Goal: Task Accomplishment & Management: Use online tool/utility

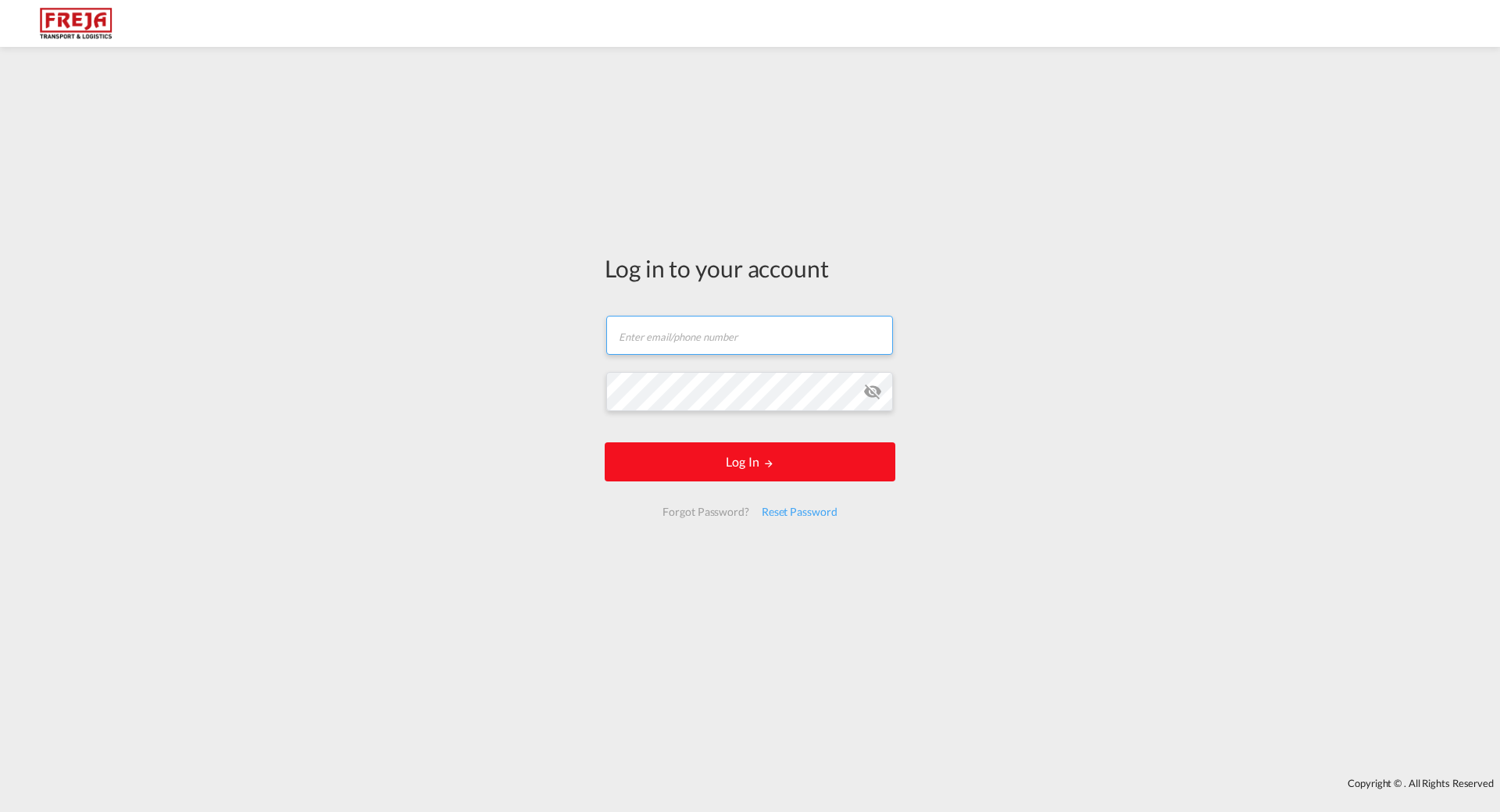
type input "[EMAIL_ADDRESS][DOMAIN_NAME]"
click at [742, 459] on button "Log In" at bounding box center [750, 461] width 291 height 39
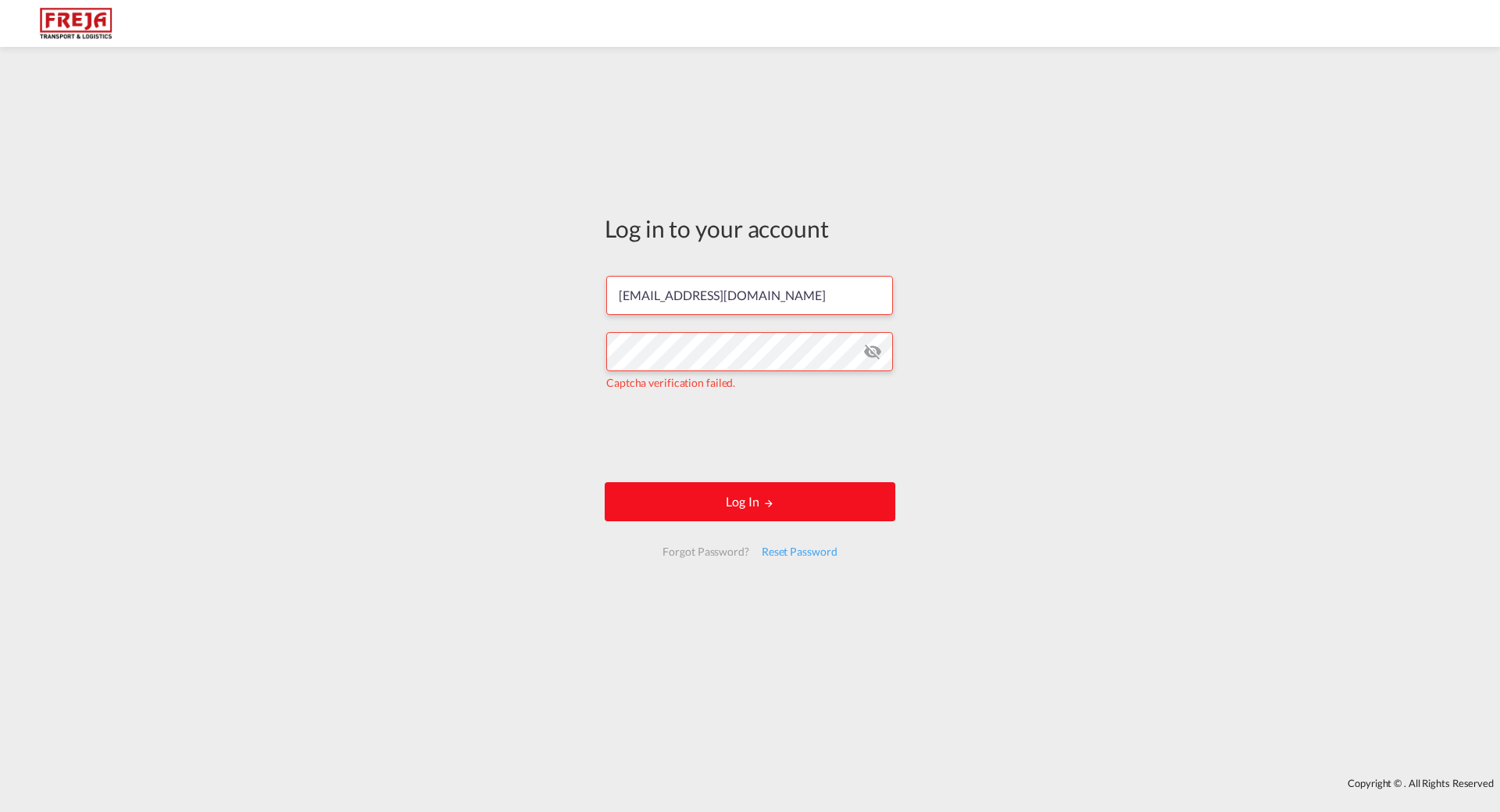
click at [715, 502] on button "Log In" at bounding box center [750, 501] width 291 height 39
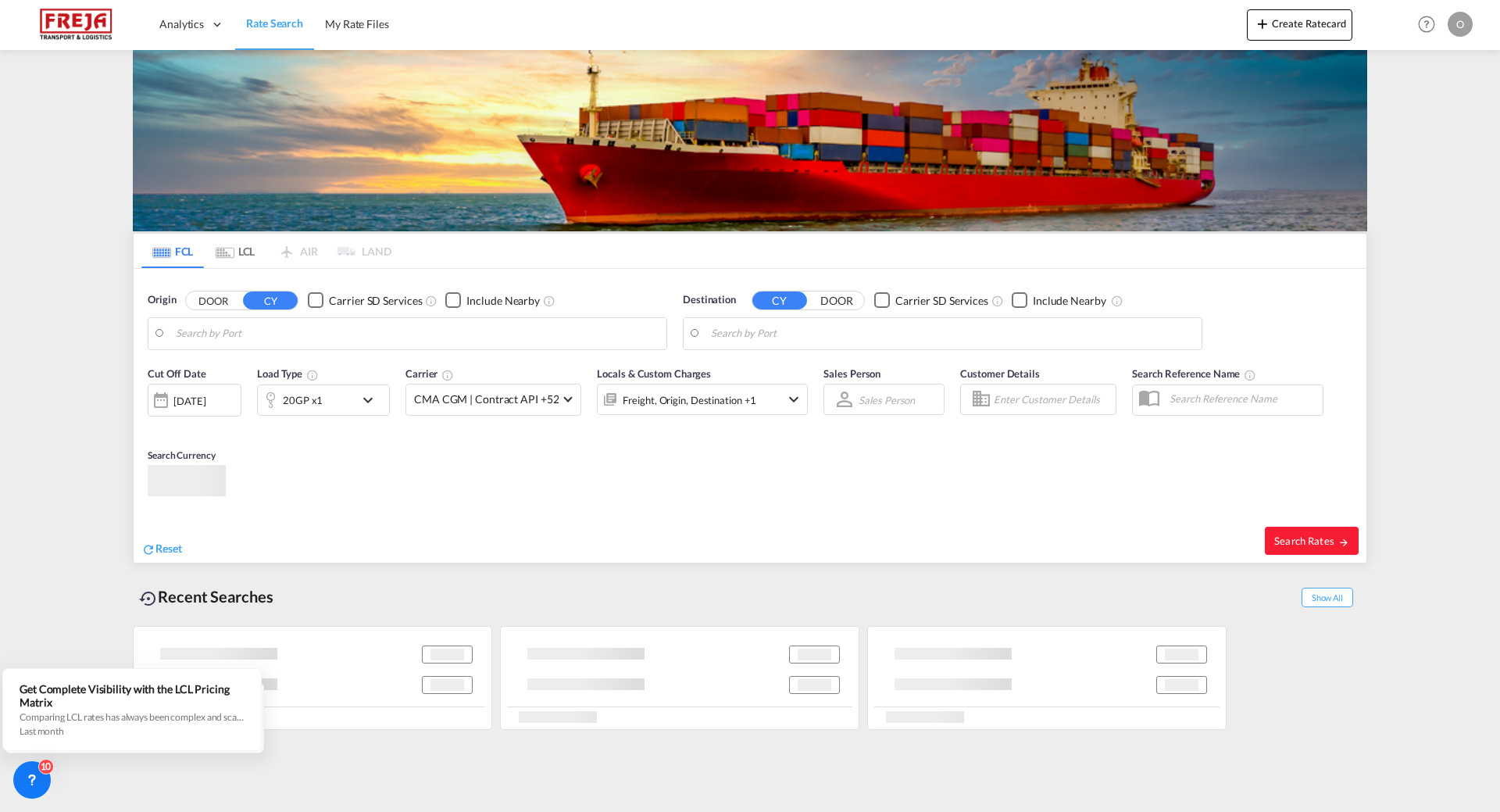
type input "Haugesund, NOHAU"
type input "[US_STATE], [GEOGRAPHIC_DATA], USNYC"
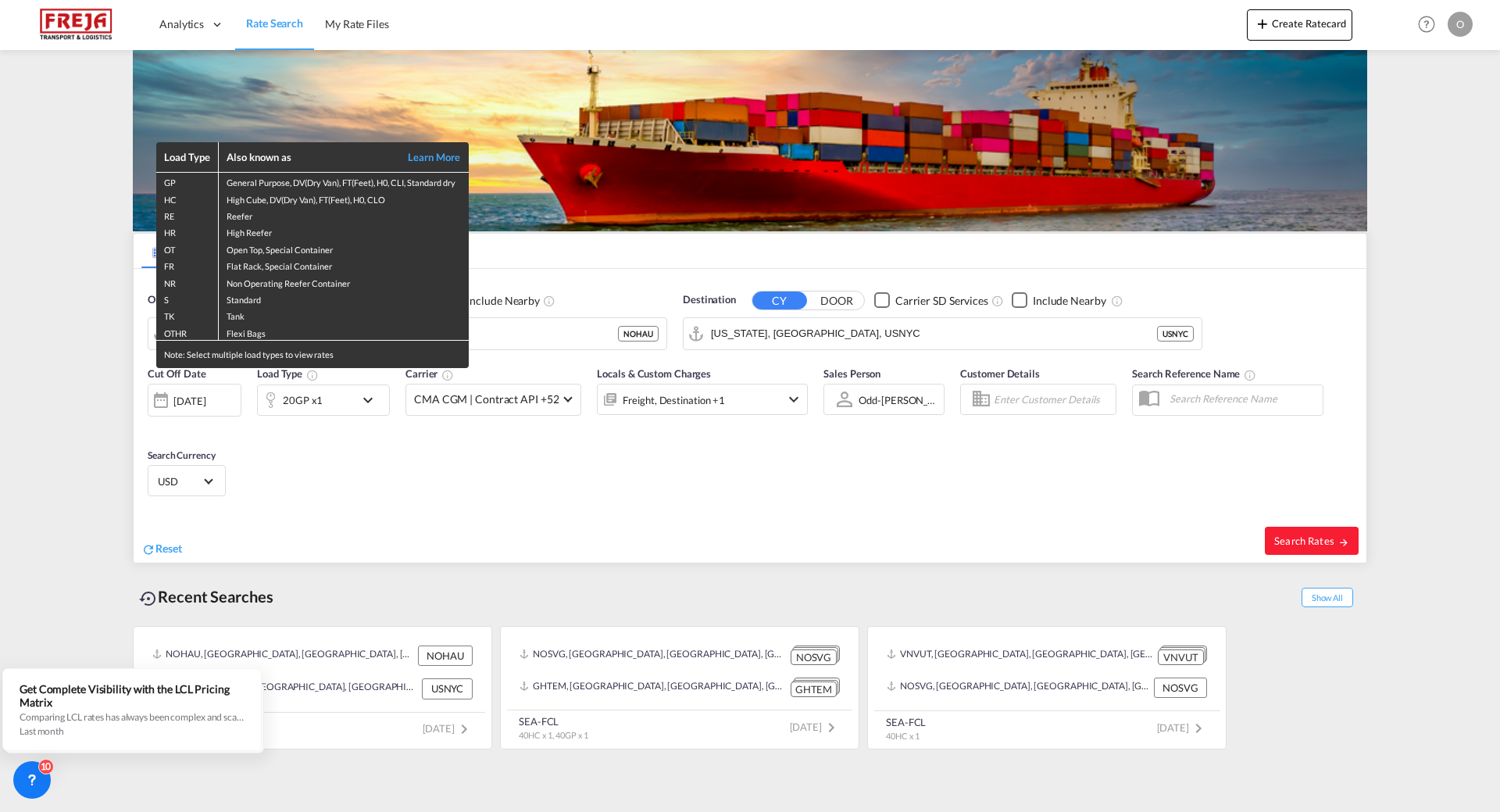
click at [552, 337] on div "Load Type Also known as Learn More GP General Purpose, DV(Dry Van), FT(Feet), H…" at bounding box center [750, 406] width 1500 height 812
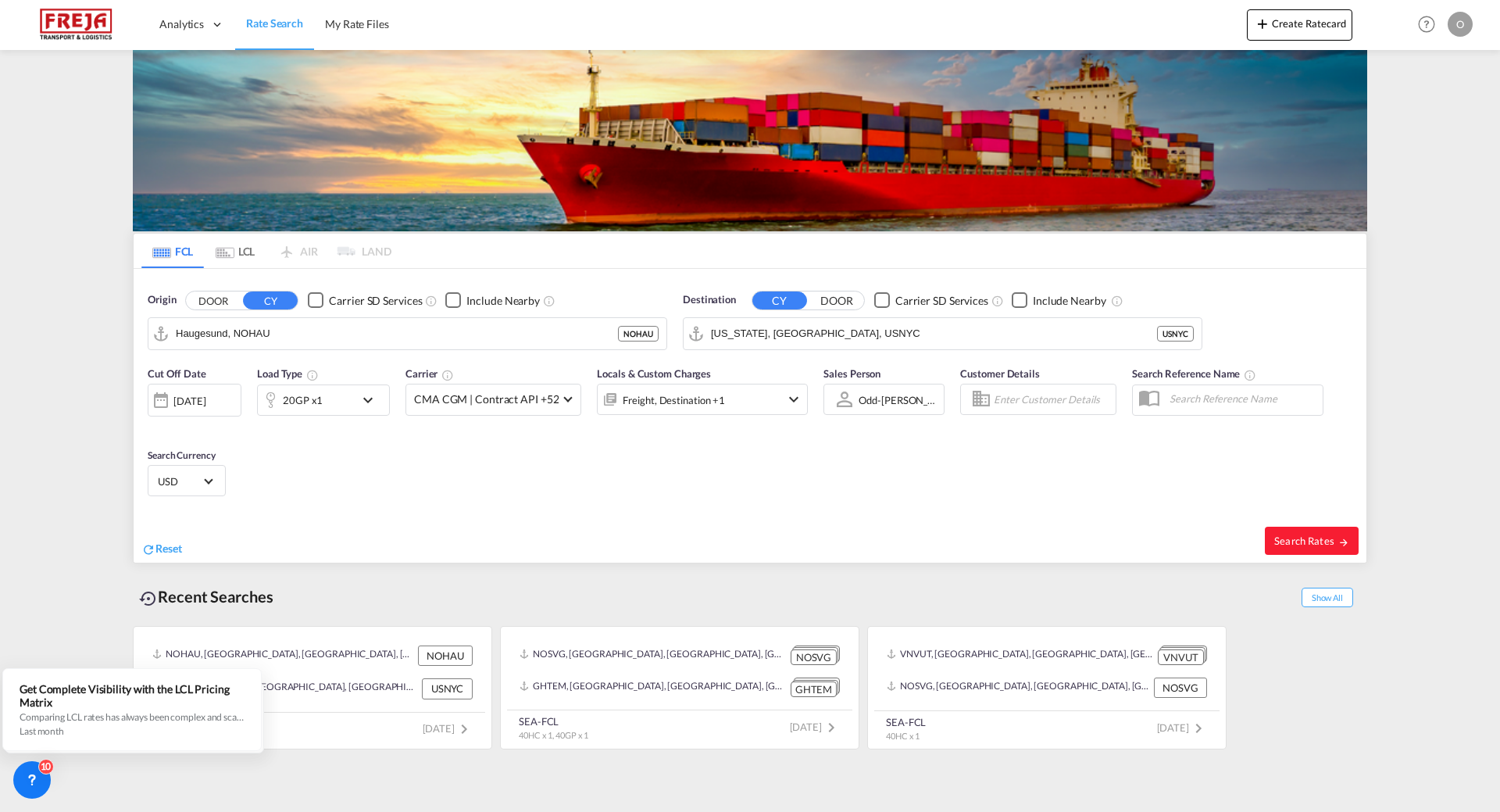
click at [370, 398] on md-icon "icon-chevron-down" at bounding box center [372, 400] width 27 height 18
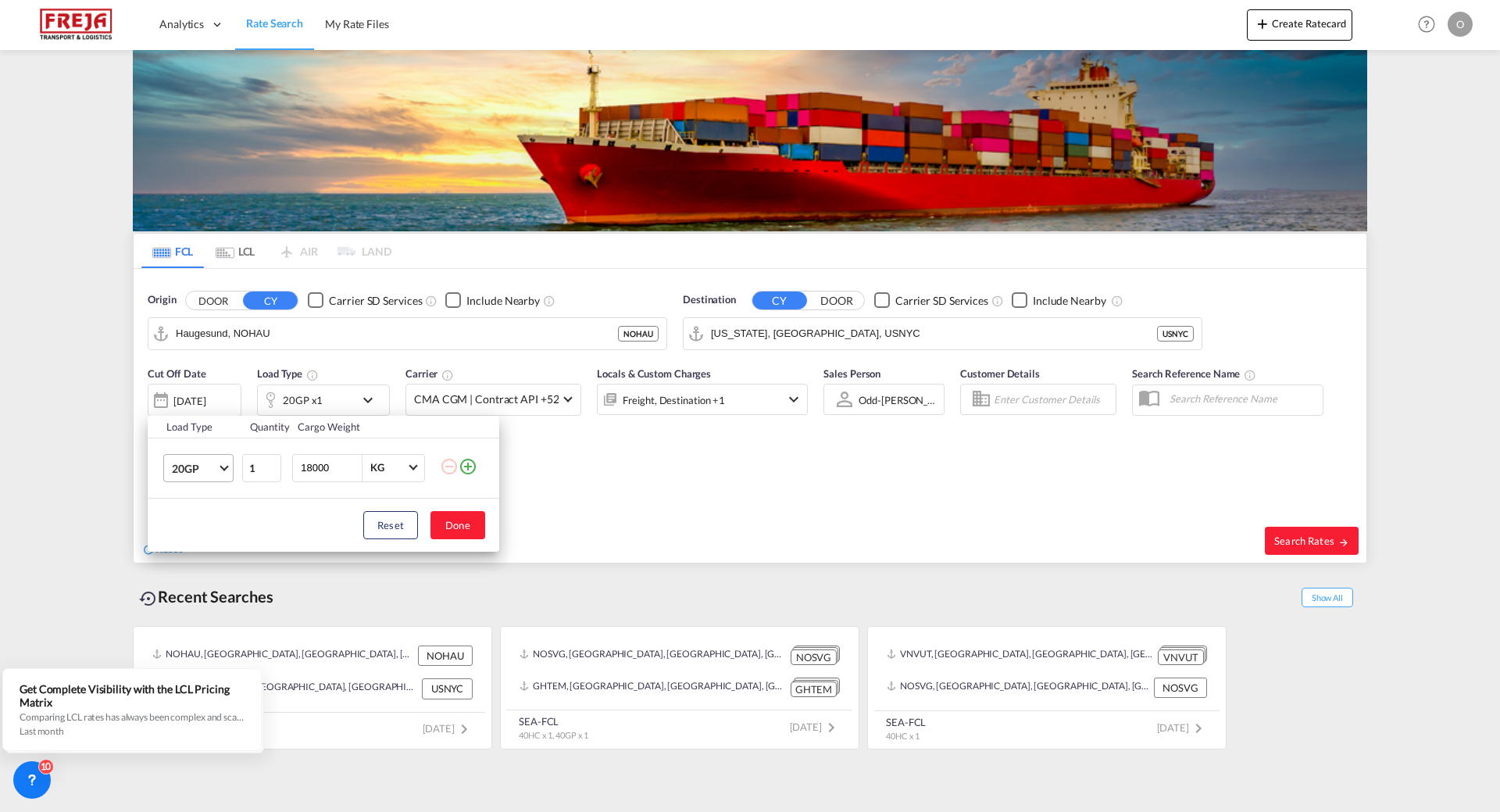
click at [220, 467] on span "Choose: \a20GP" at bounding box center [224, 466] width 8 height 8
click at [204, 509] on md-option "40GP" at bounding box center [213, 505] width 106 height 38
click at [465, 528] on button "Done" at bounding box center [457, 525] width 55 height 28
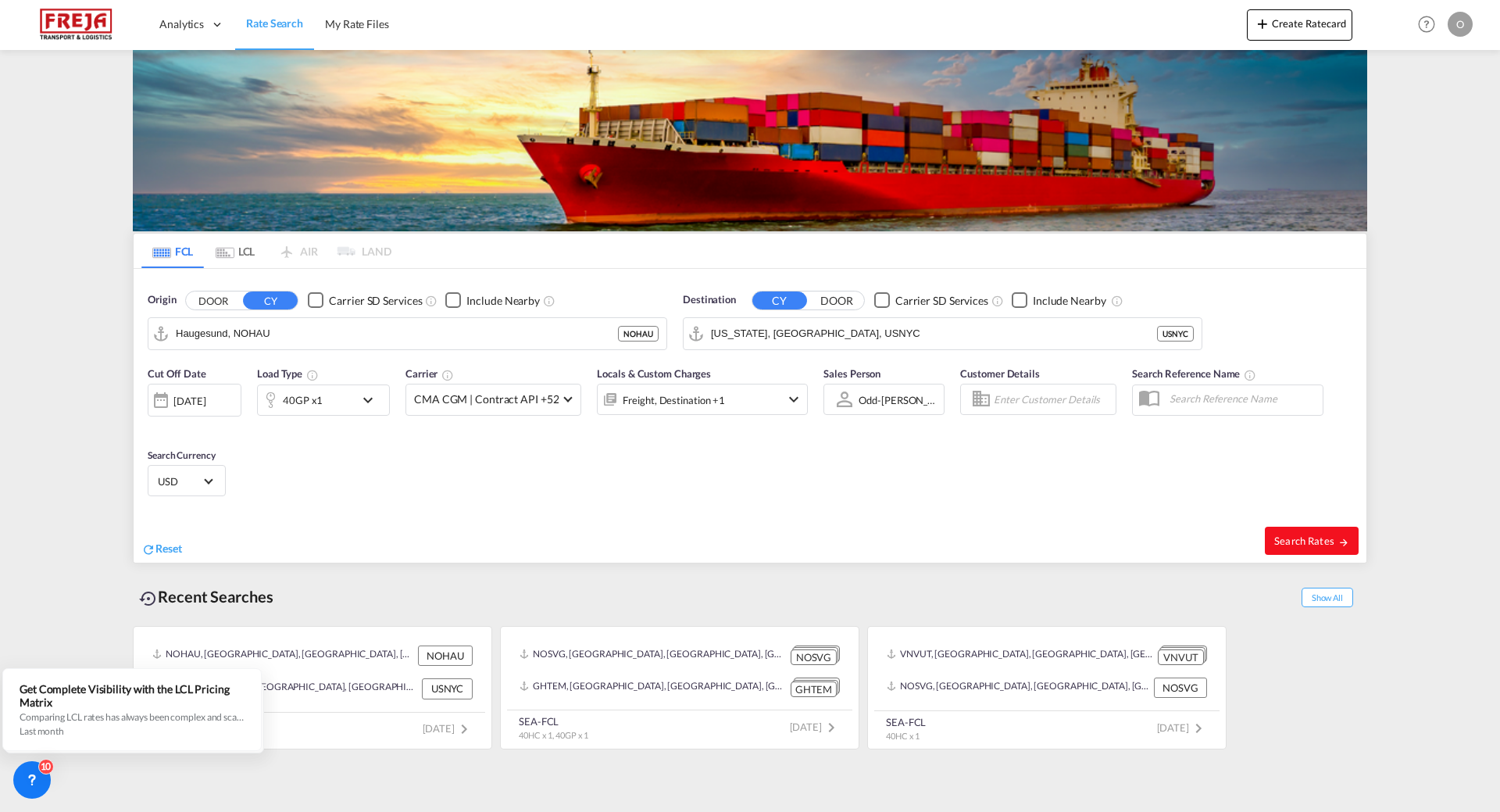
click at [1331, 546] on span "Search Rates" at bounding box center [1312, 540] width 75 height 13
type input "NOHAU to USNYC / [DATE]"
